Goal: Task Accomplishment & Management: Manage account settings

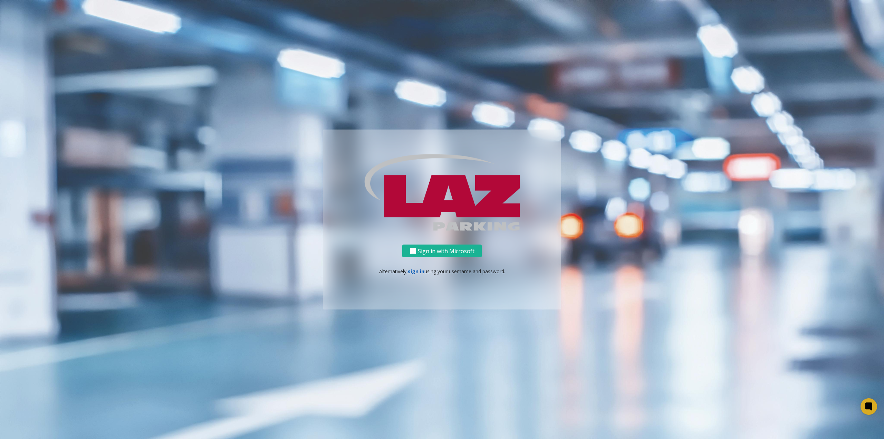
click at [413, 269] on link "sign in" at bounding box center [416, 271] width 17 height 7
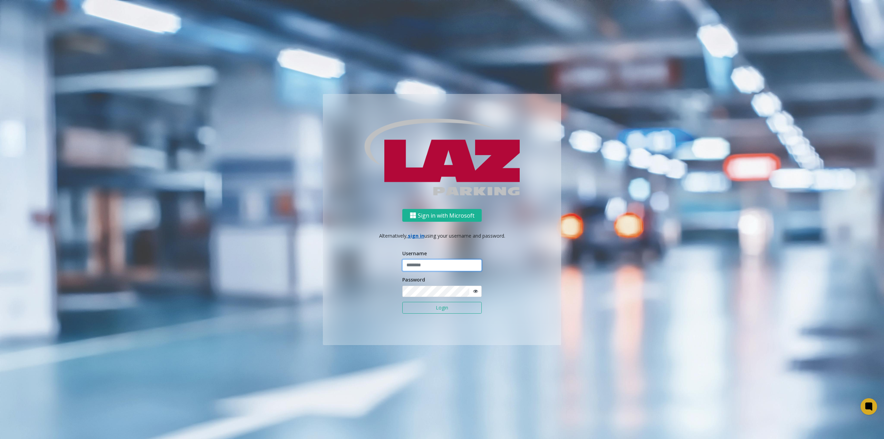
type input "**********"
click at [457, 311] on button "Login" at bounding box center [441, 308] width 79 height 12
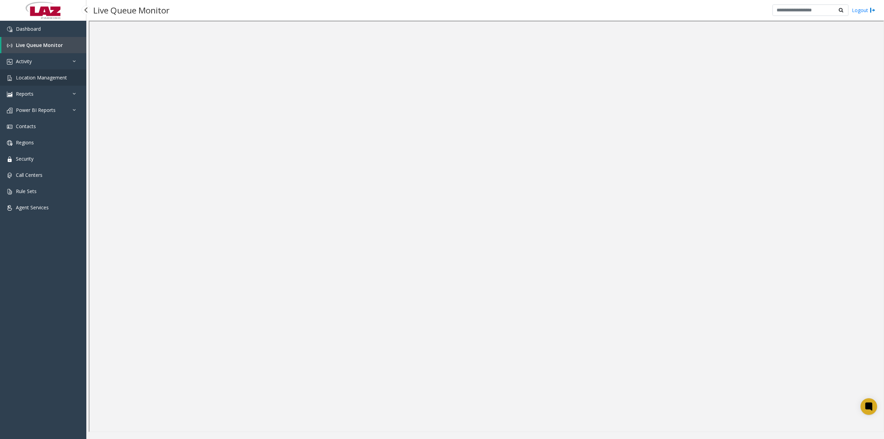
click at [54, 81] on link "Location Management" at bounding box center [43, 77] width 86 height 16
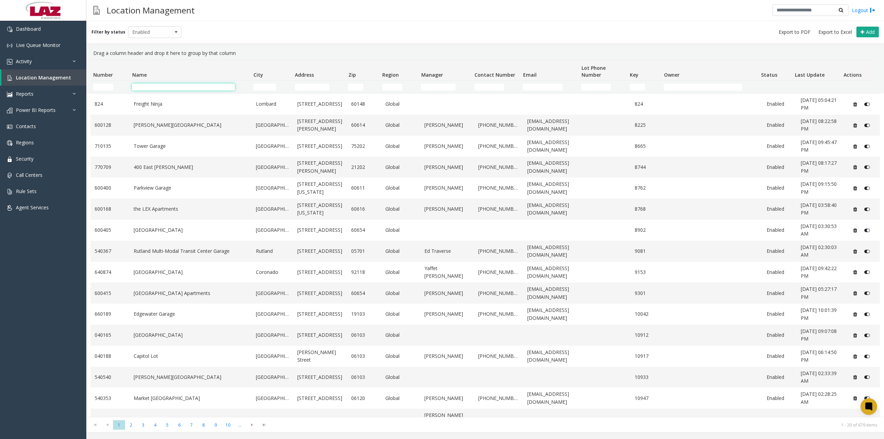
click at [181, 85] on input "Name Filter" at bounding box center [183, 87] width 103 height 7
click at [273, 32] on div "Filter by status Enabled Add" at bounding box center [485, 32] width 798 height 22
click at [39, 61] on link "Activity" at bounding box center [43, 61] width 86 height 16
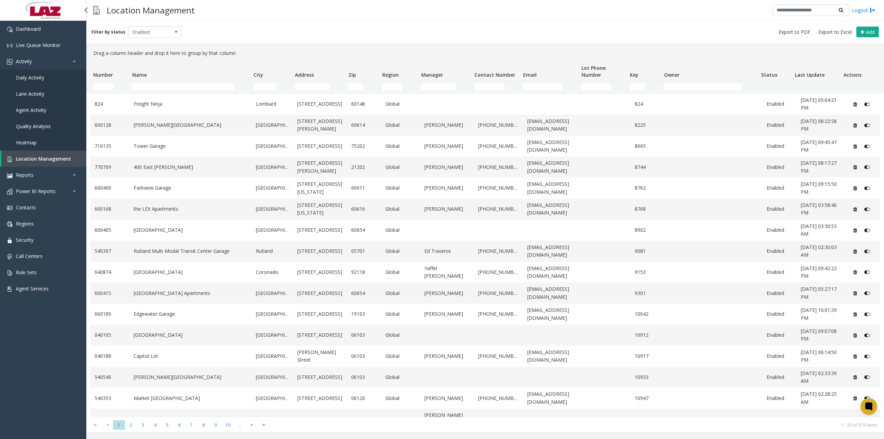
click at [35, 78] on span "Daily Activity" at bounding box center [30, 77] width 28 height 7
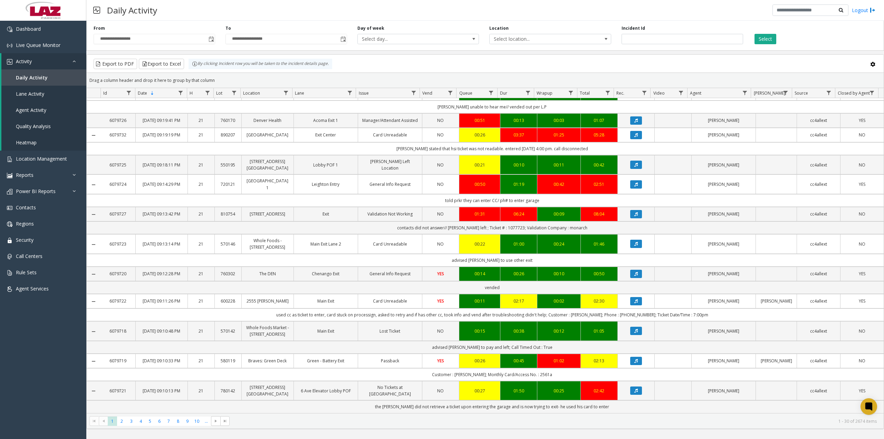
scroll to position [558, 0]
click at [120, 421] on span "2" at bounding box center [121, 420] width 9 height 9
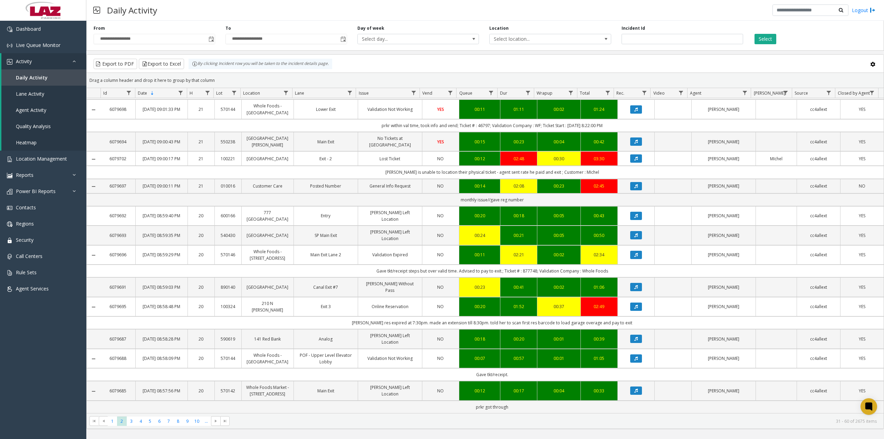
scroll to position [551, 0]
click at [132, 422] on span "3" at bounding box center [131, 420] width 9 height 9
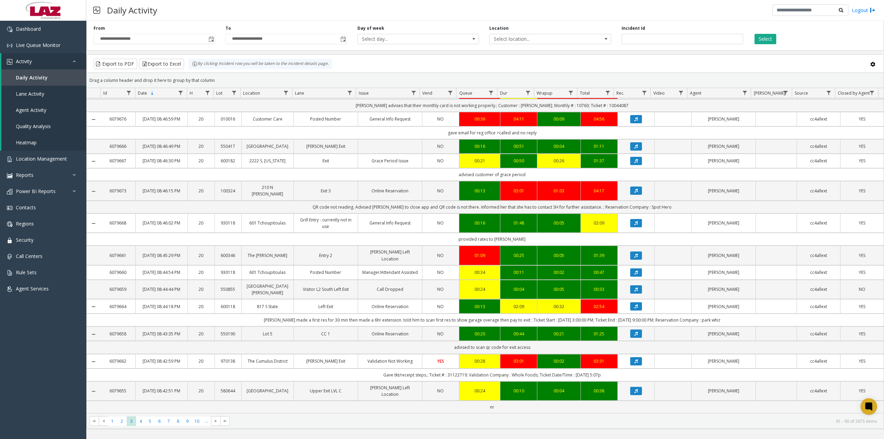
scroll to position [577, 0]
click at [140, 420] on span "4" at bounding box center [140, 420] width 9 height 9
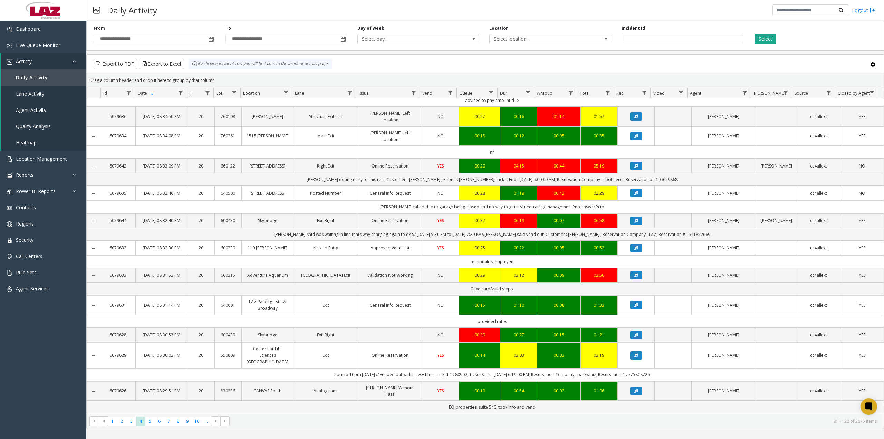
scroll to position [590, 0]
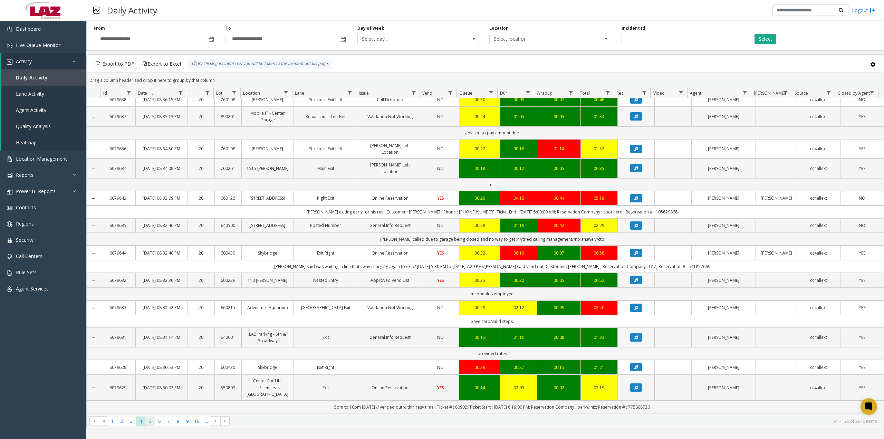
click at [148, 420] on span "5" at bounding box center [149, 420] width 9 height 9
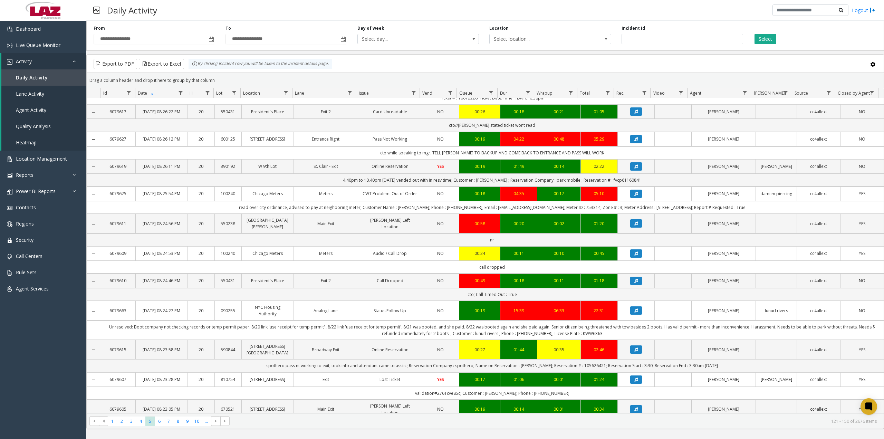
scroll to position [276, 0]
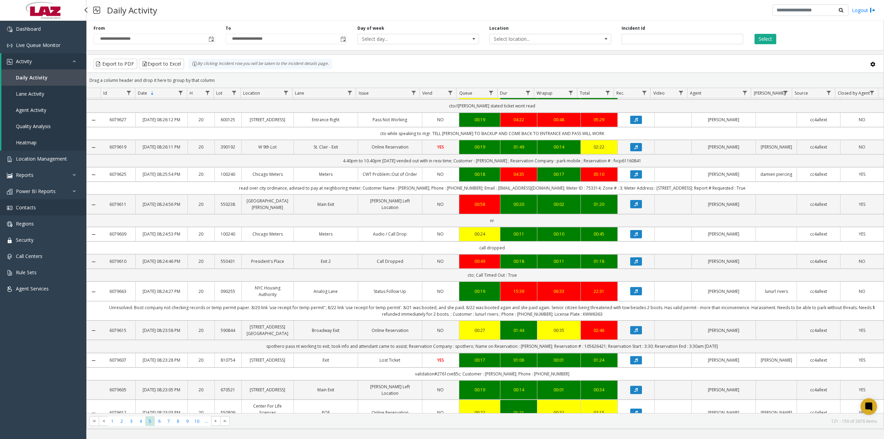
click at [31, 208] on span "Contacts" at bounding box center [26, 207] width 20 height 7
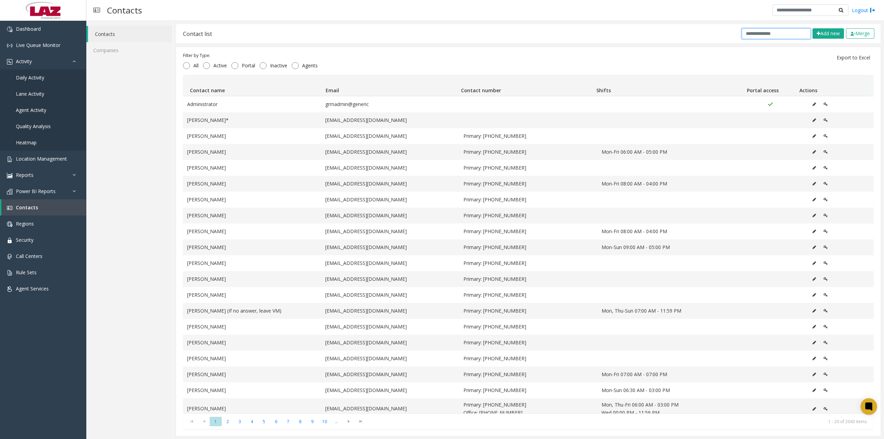
click at [768, 34] on input "text" at bounding box center [776, 33] width 69 height 11
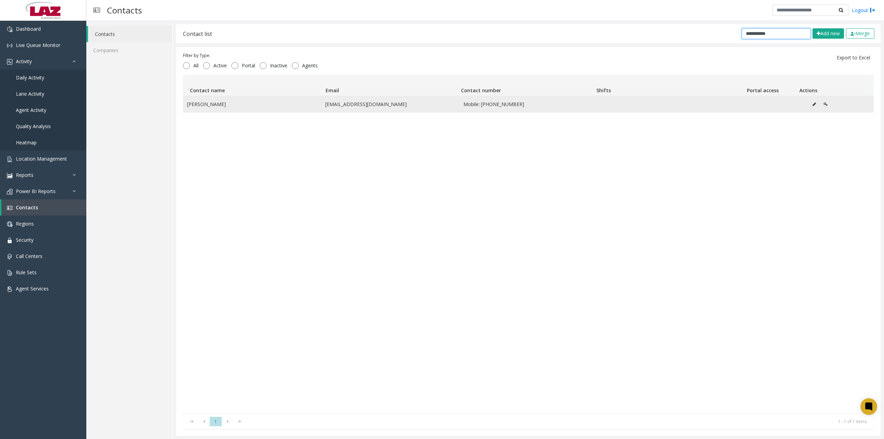
type input "**********"
click at [812, 103] on icon "Data table" at bounding box center [813, 104] width 3 height 4
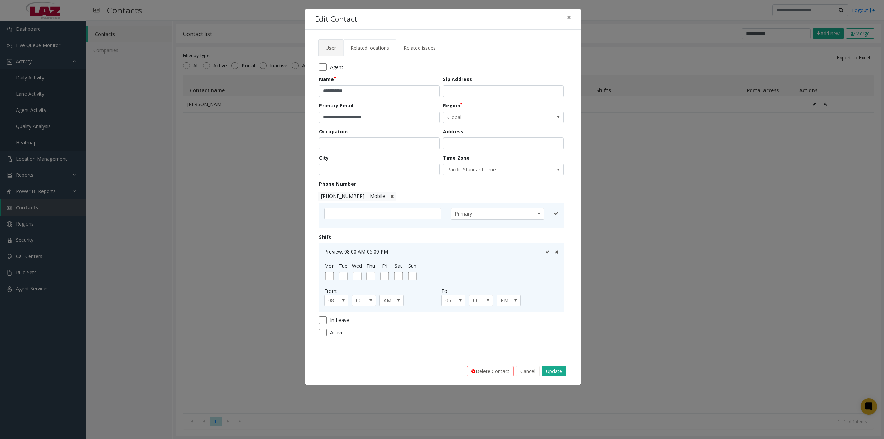
click at [383, 52] on link "Related locations" at bounding box center [369, 47] width 53 height 17
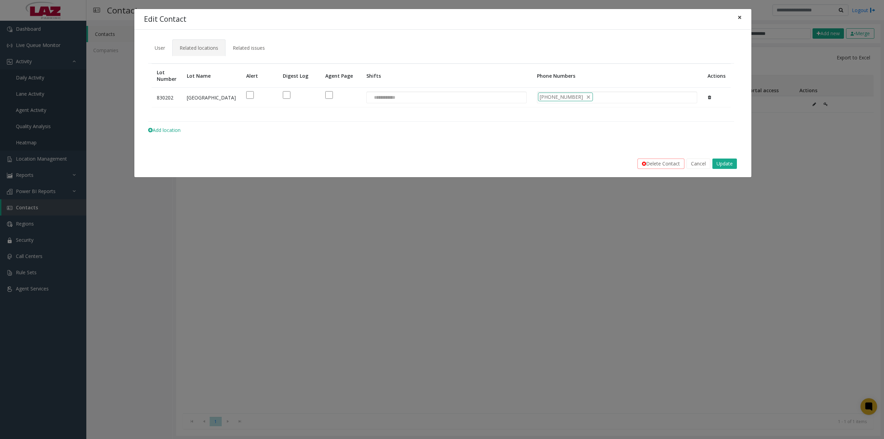
click at [741, 15] on span "×" at bounding box center [740, 17] width 4 height 10
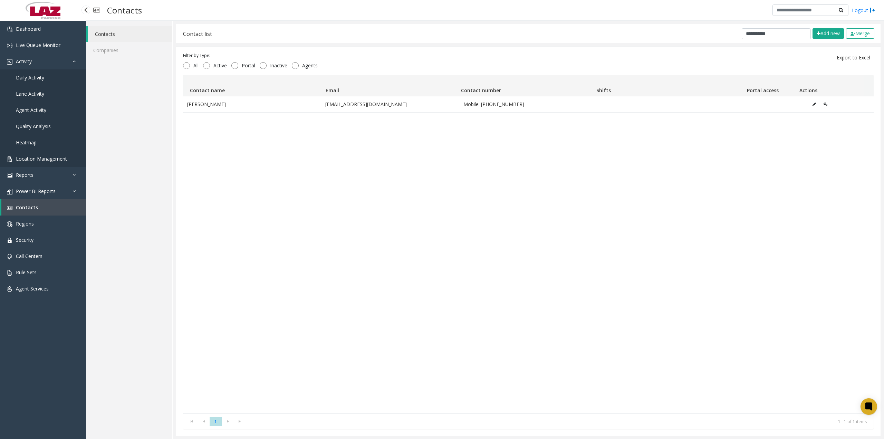
click at [48, 159] on span "Location Management" at bounding box center [41, 158] width 51 height 7
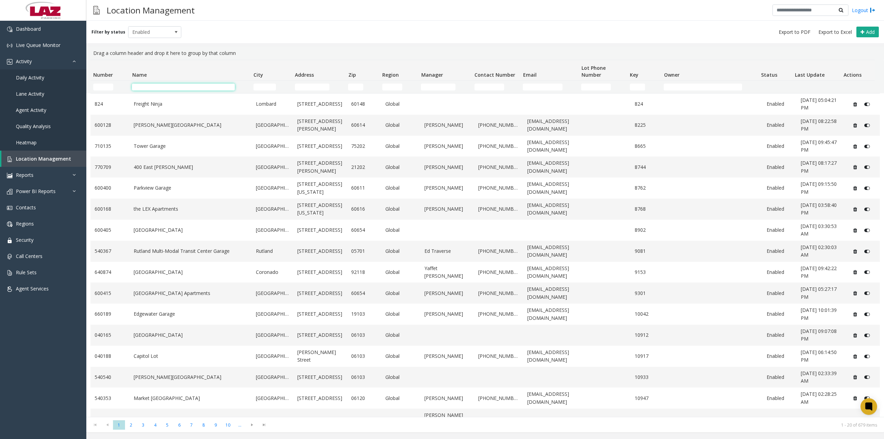
click at [170, 84] on input "Name Filter" at bounding box center [183, 87] width 103 height 7
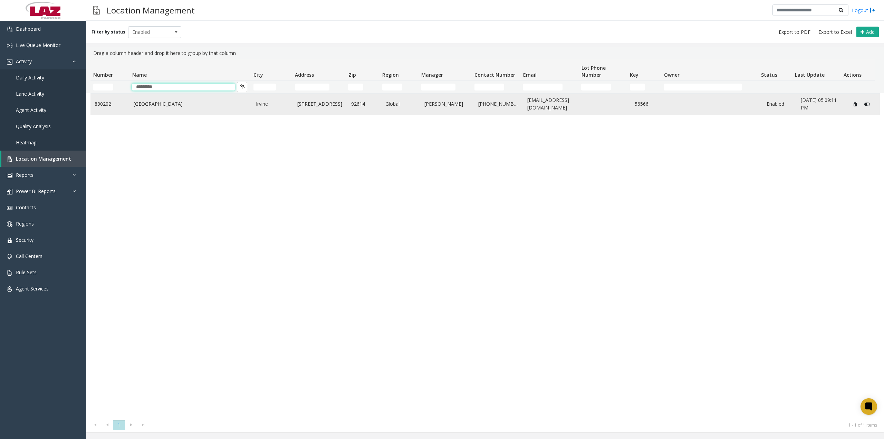
type input "*********"
click at [184, 104] on link "[GEOGRAPHIC_DATA]" at bounding box center [191, 104] width 114 height 8
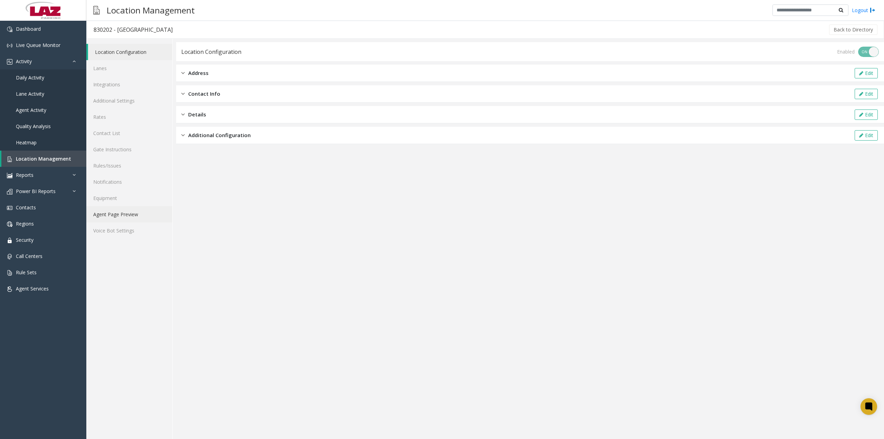
click at [114, 213] on link "Agent Page Preview" at bounding box center [129, 214] width 86 height 16
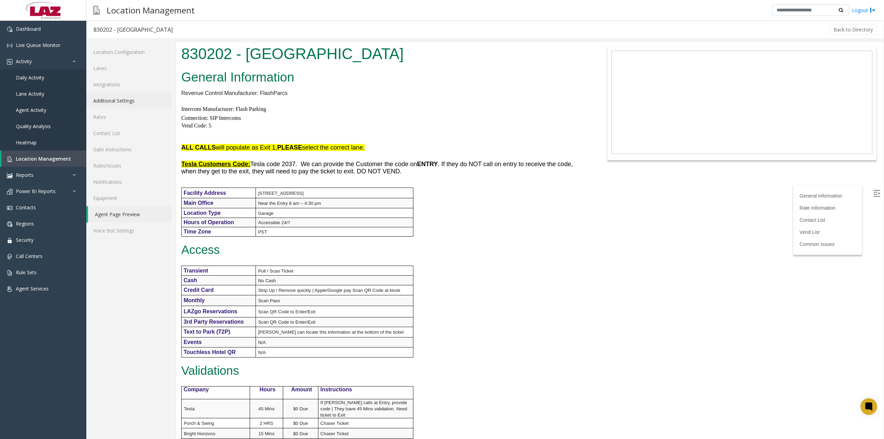
click at [120, 99] on link "Additional Settings" at bounding box center [129, 101] width 86 height 16
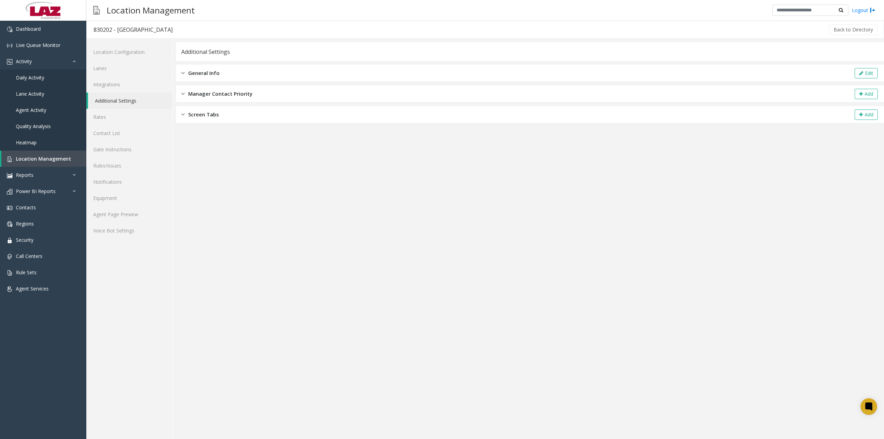
click at [184, 75] on img at bounding box center [182, 73] width 3 height 8
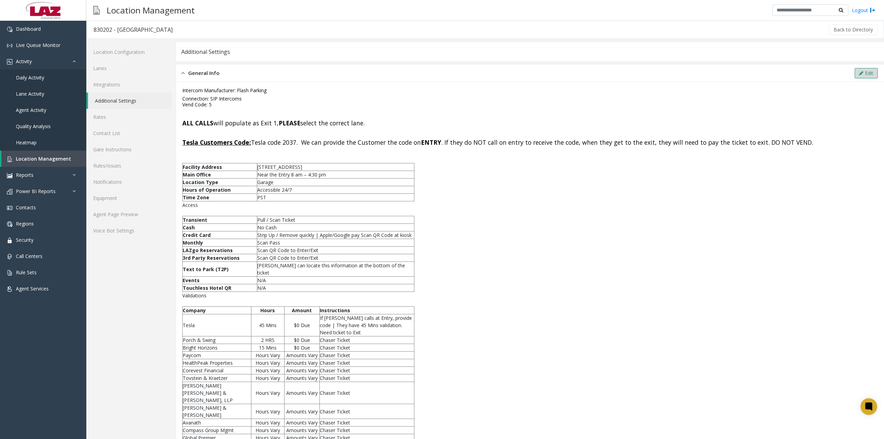
click at [859, 72] on button "Edit" at bounding box center [866, 73] width 23 height 10
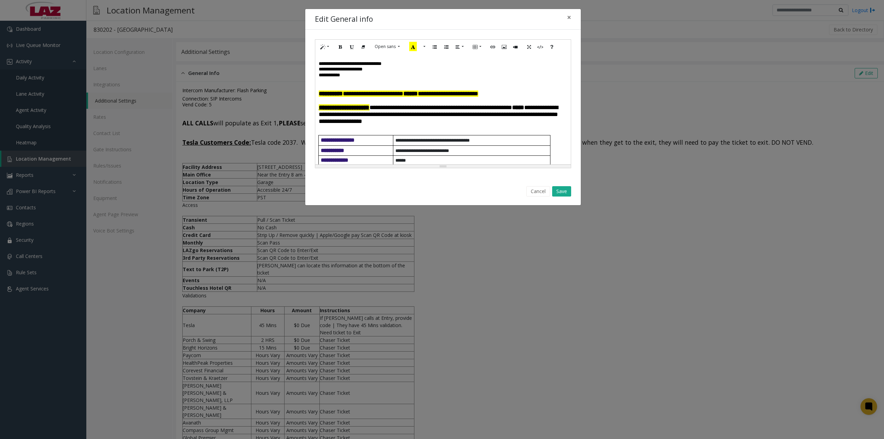
click at [422, 110] on font "**********" at bounding box center [438, 114] width 239 height 20
click at [565, 191] on button "Save" at bounding box center [561, 191] width 19 height 10
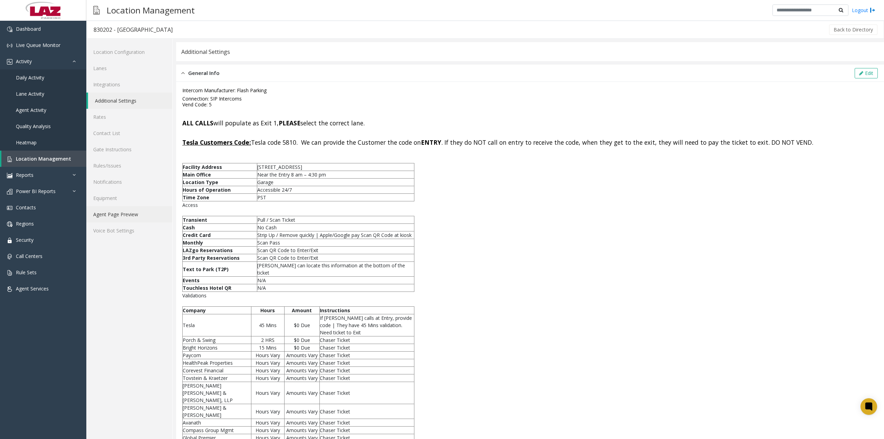
click at [114, 213] on link "Agent Page Preview" at bounding box center [129, 214] width 86 height 16
